Goal: Transaction & Acquisition: Purchase product/service

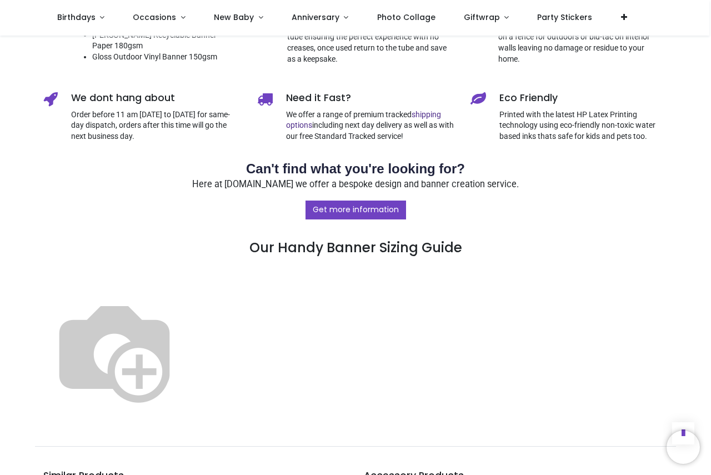
scroll to position [500, 0]
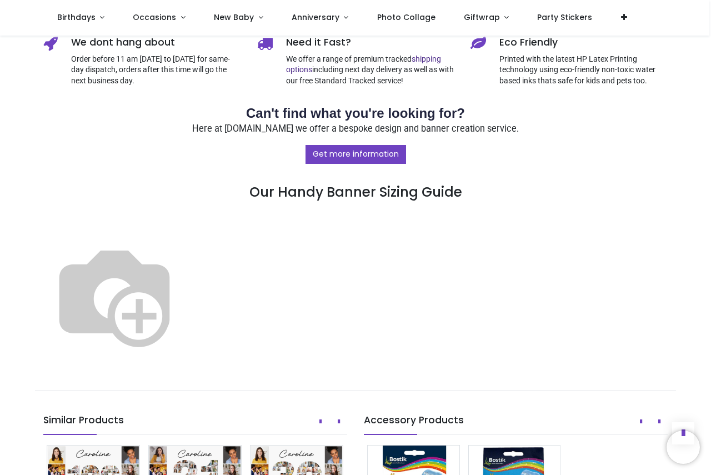
click at [186, 308] on img at bounding box center [114, 295] width 142 height 142
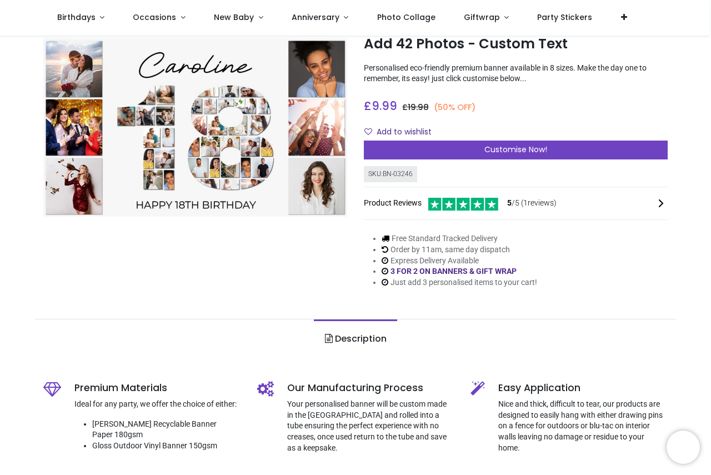
scroll to position [0, 0]
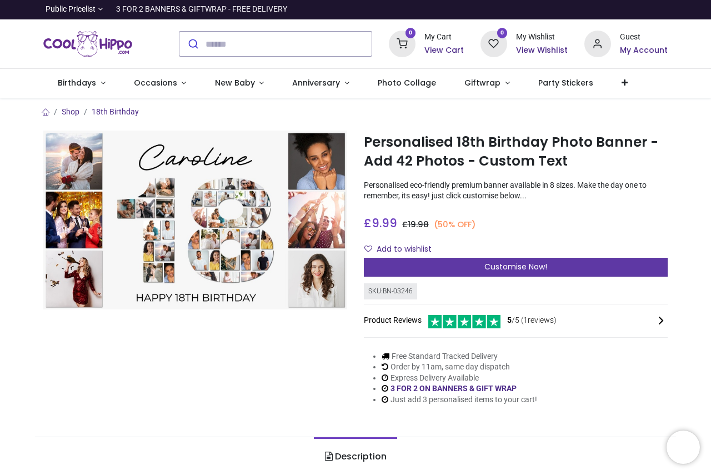
click at [513, 262] on span "Customise Now!" at bounding box center [515, 266] width 63 height 11
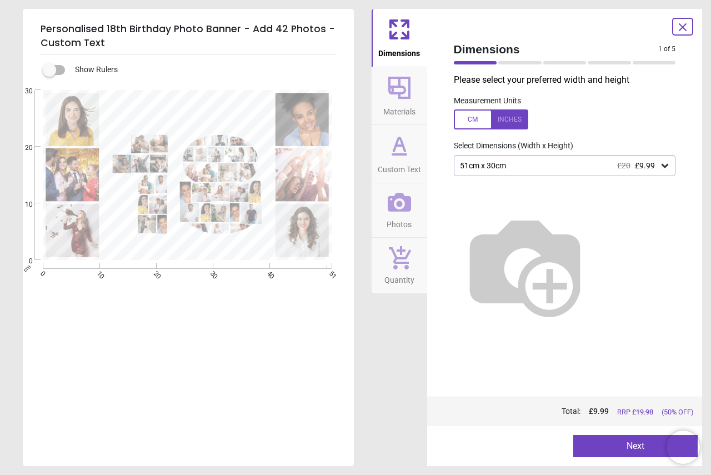
click at [664, 165] on icon at bounding box center [664, 165] width 11 height 11
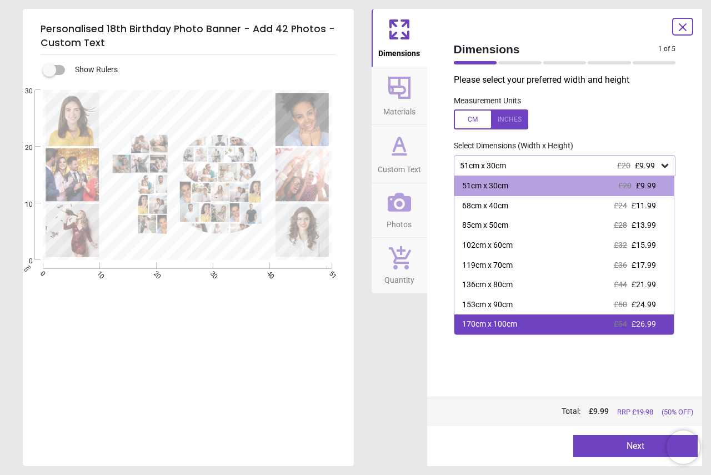
click at [562, 322] on div "170cm x 100cm £54 £26.99" at bounding box center [564, 324] width 220 height 20
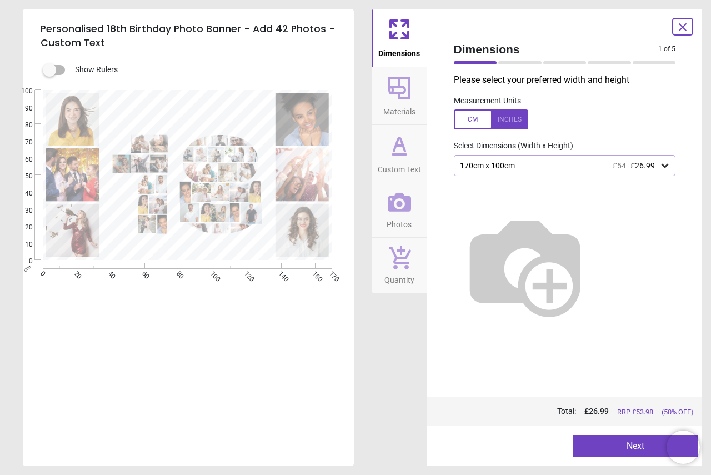
click at [668, 165] on icon at bounding box center [665, 166] width 7 height 4
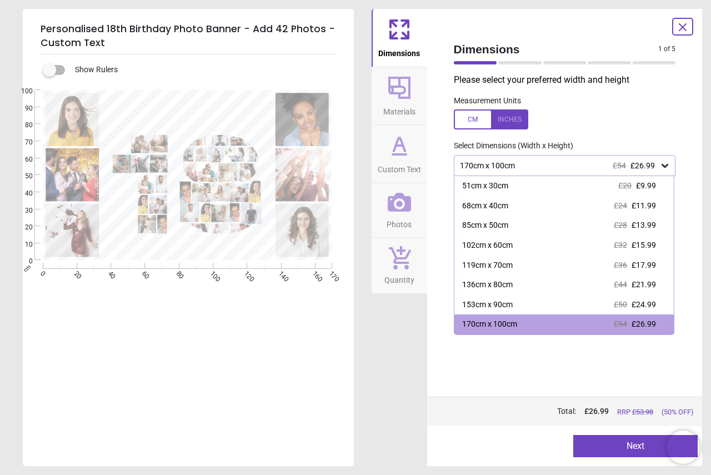
click at [649, 100] on div "Measurement Units" at bounding box center [565, 112] width 240 height 43
click at [407, 96] on icon at bounding box center [399, 87] width 27 height 27
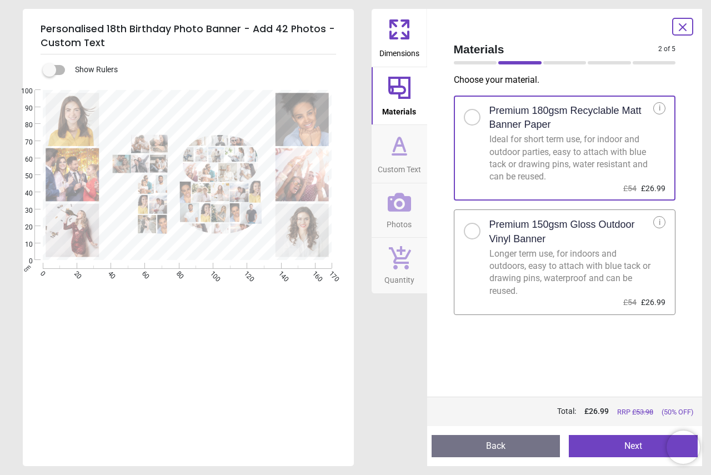
click at [394, 154] on icon at bounding box center [399, 154] width 13 height 0
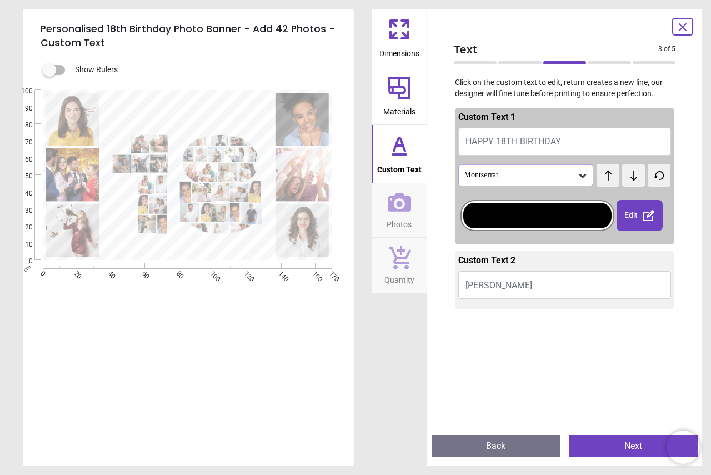
click at [394, 208] on icon at bounding box center [399, 202] width 23 height 19
